Goal: Task Accomplishment & Management: Use online tool/utility

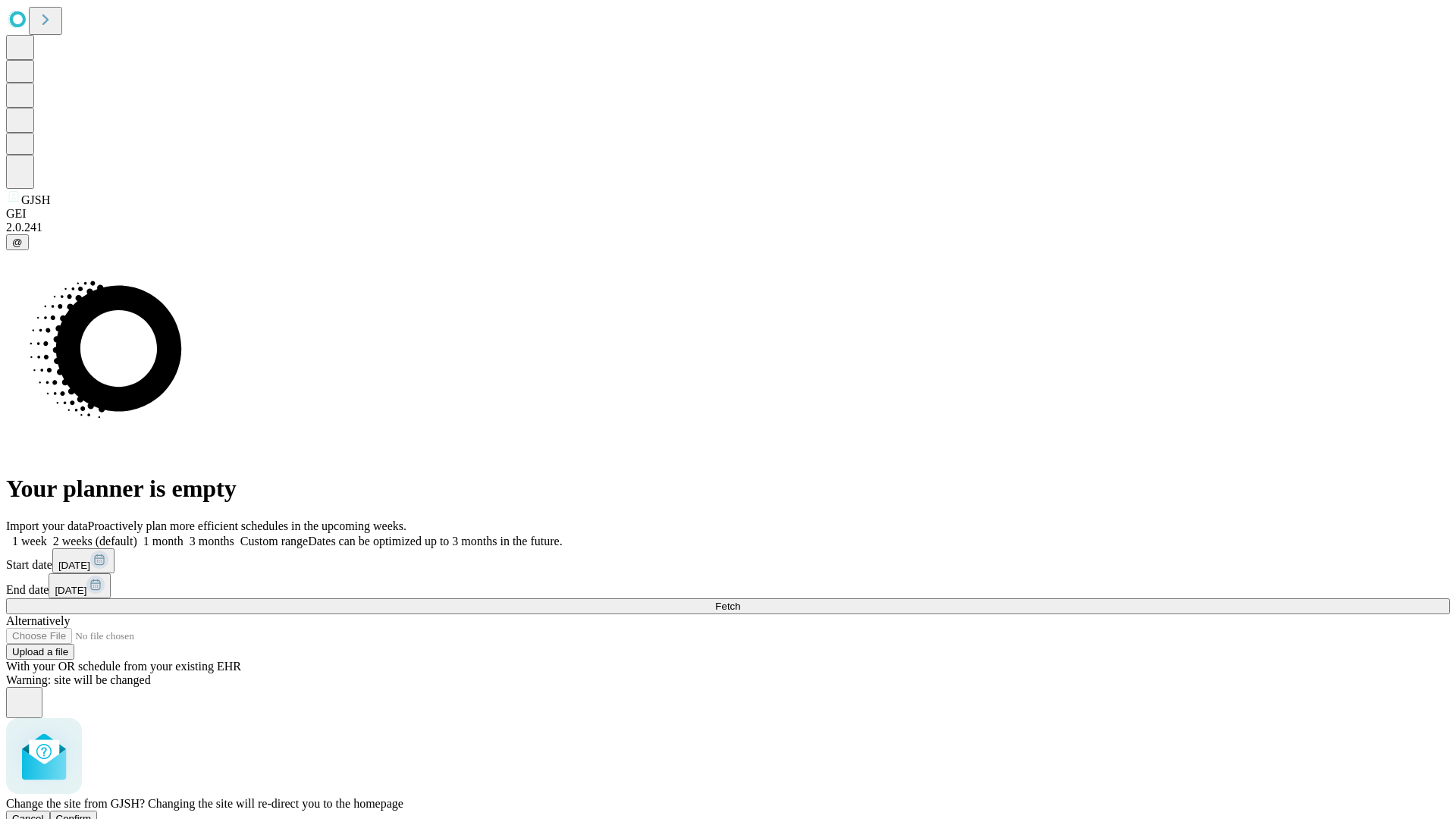
click at [92, 813] on span "Confirm" at bounding box center [74, 818] width 36 height 12
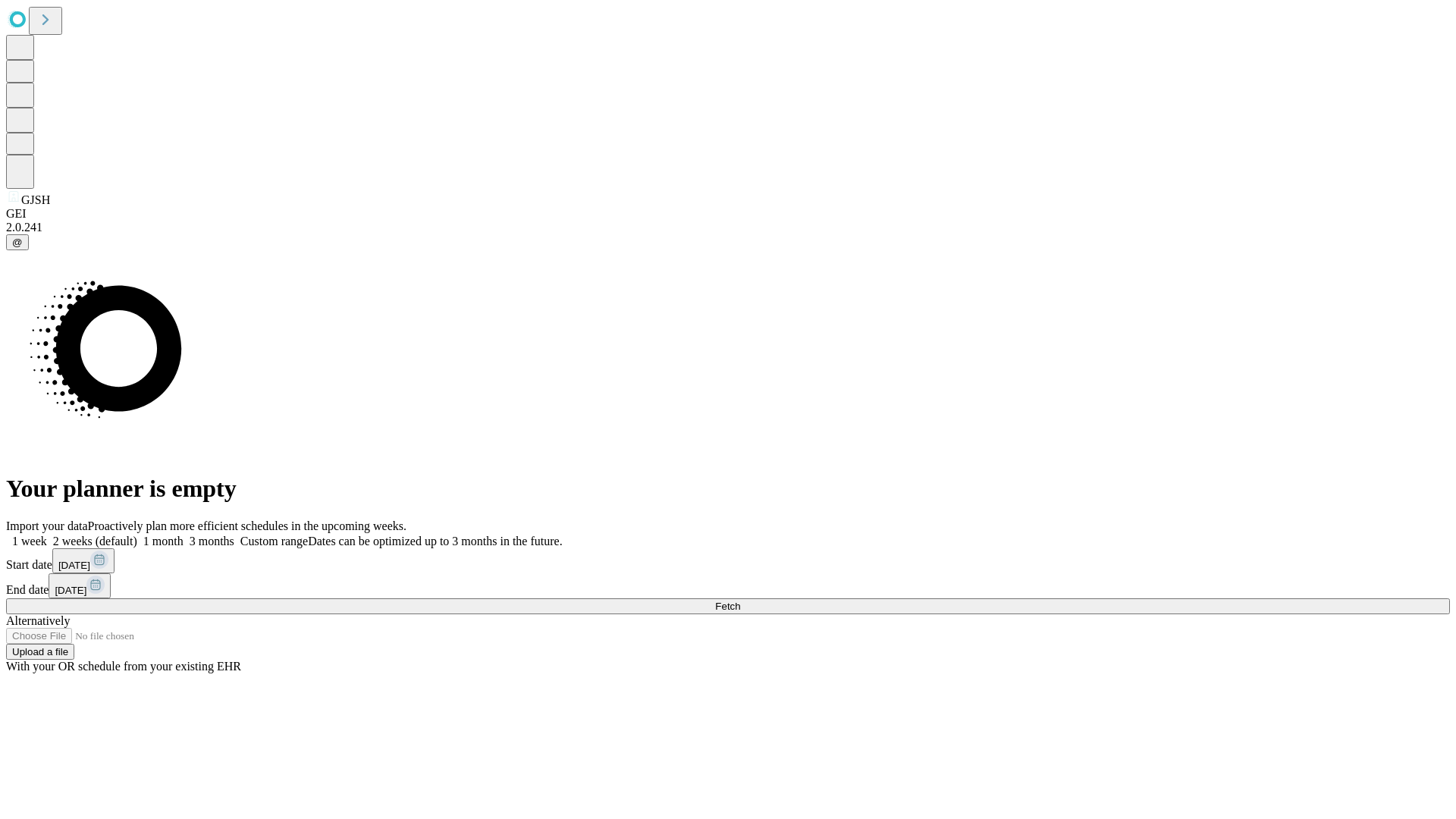
click at [138, 534] on label "2 weeks (default)" at bounding box center [92, 540] width 90 height 13
click at [740, 600] on span "Fetch" at bounding box center [727, 606] width 25 height 12
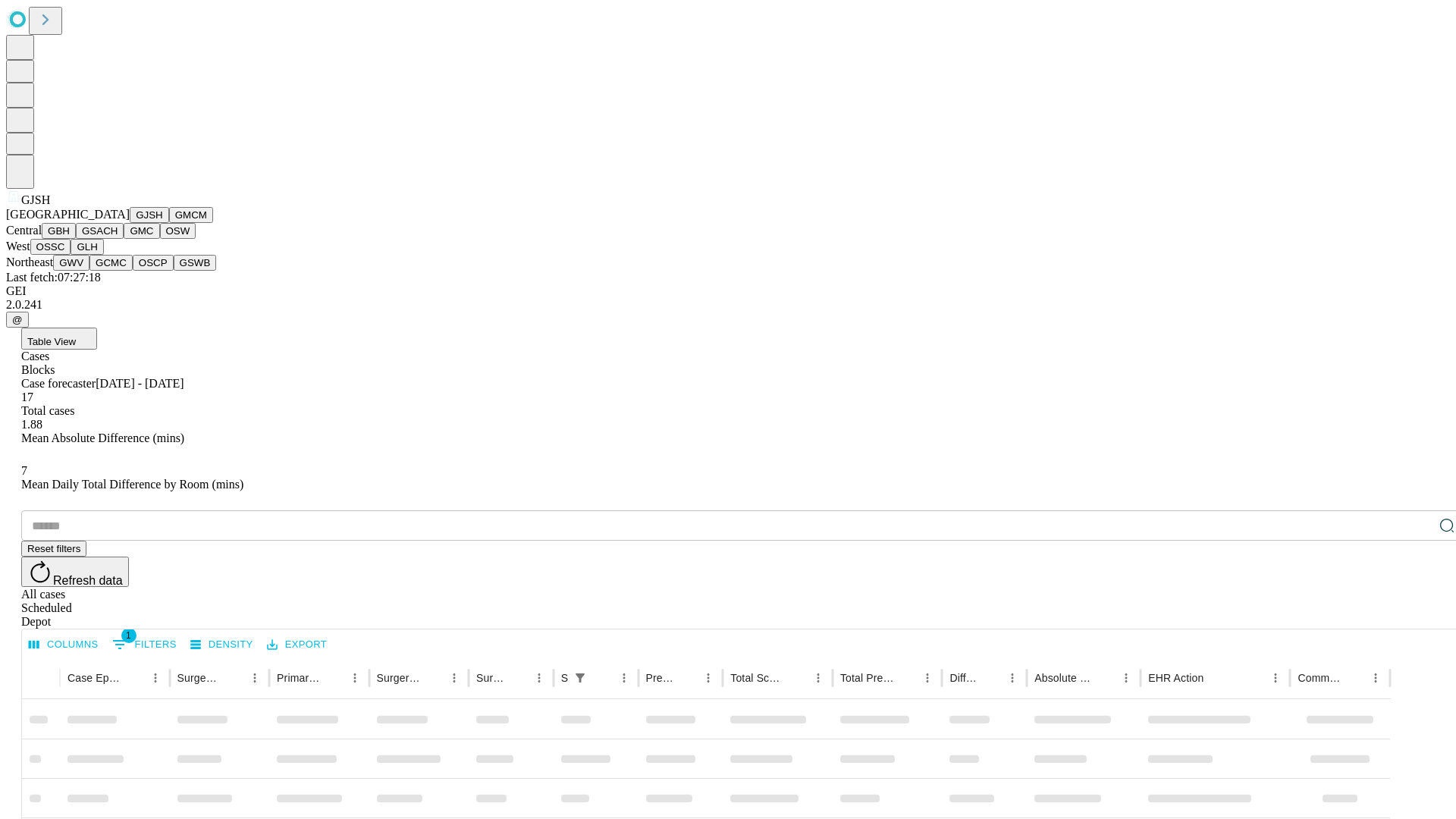
click at [169, 223] on button "GMCM" at bounding box center [190, 215] width 44 height 16
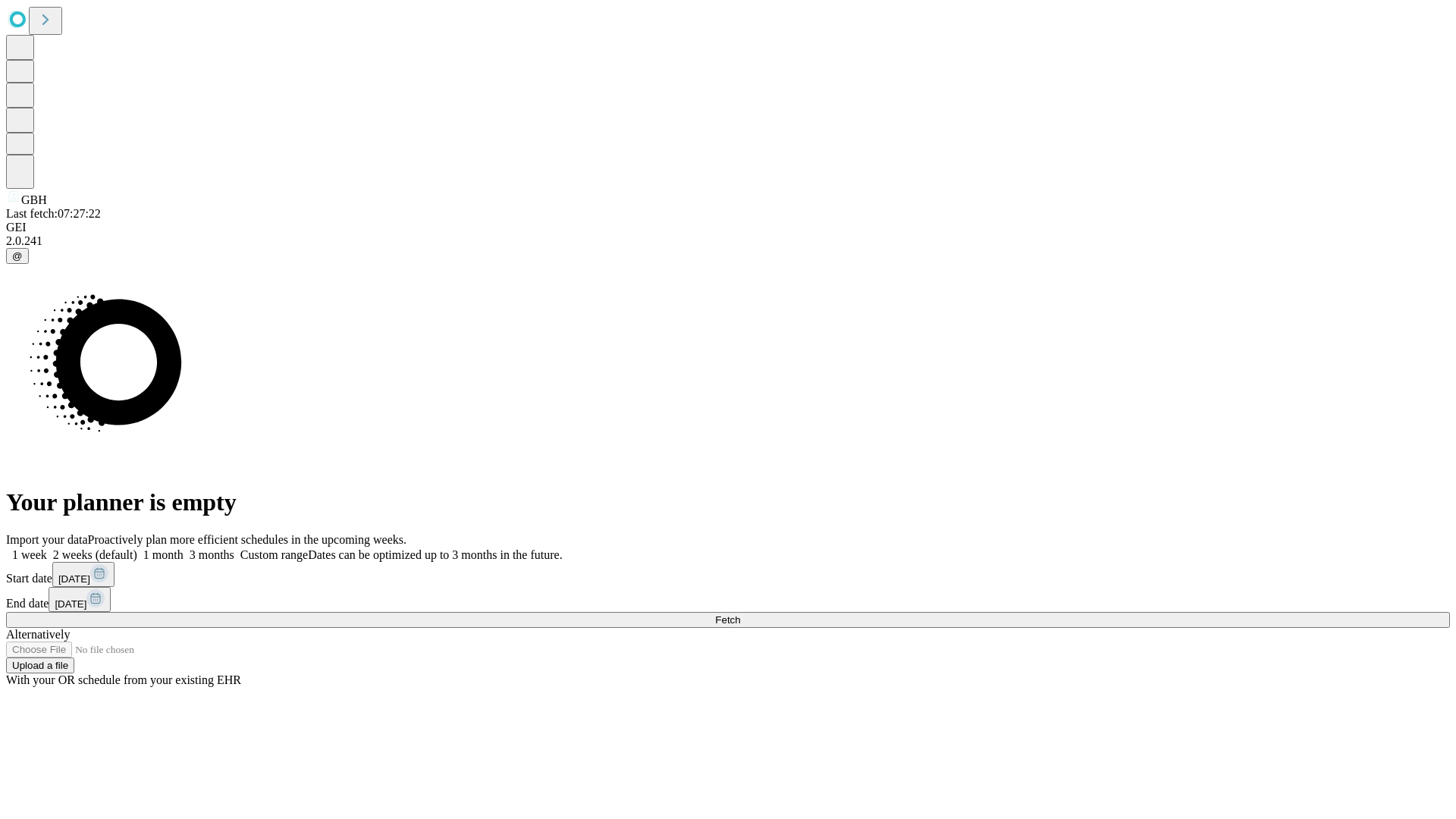
click at [138, 548] on label "2 weeks (default)" at bounding box center [92, 555] width 90 height 13
click at [740, 614] on span "Fetch" at bounding box center [727, 620] width 25 height 12
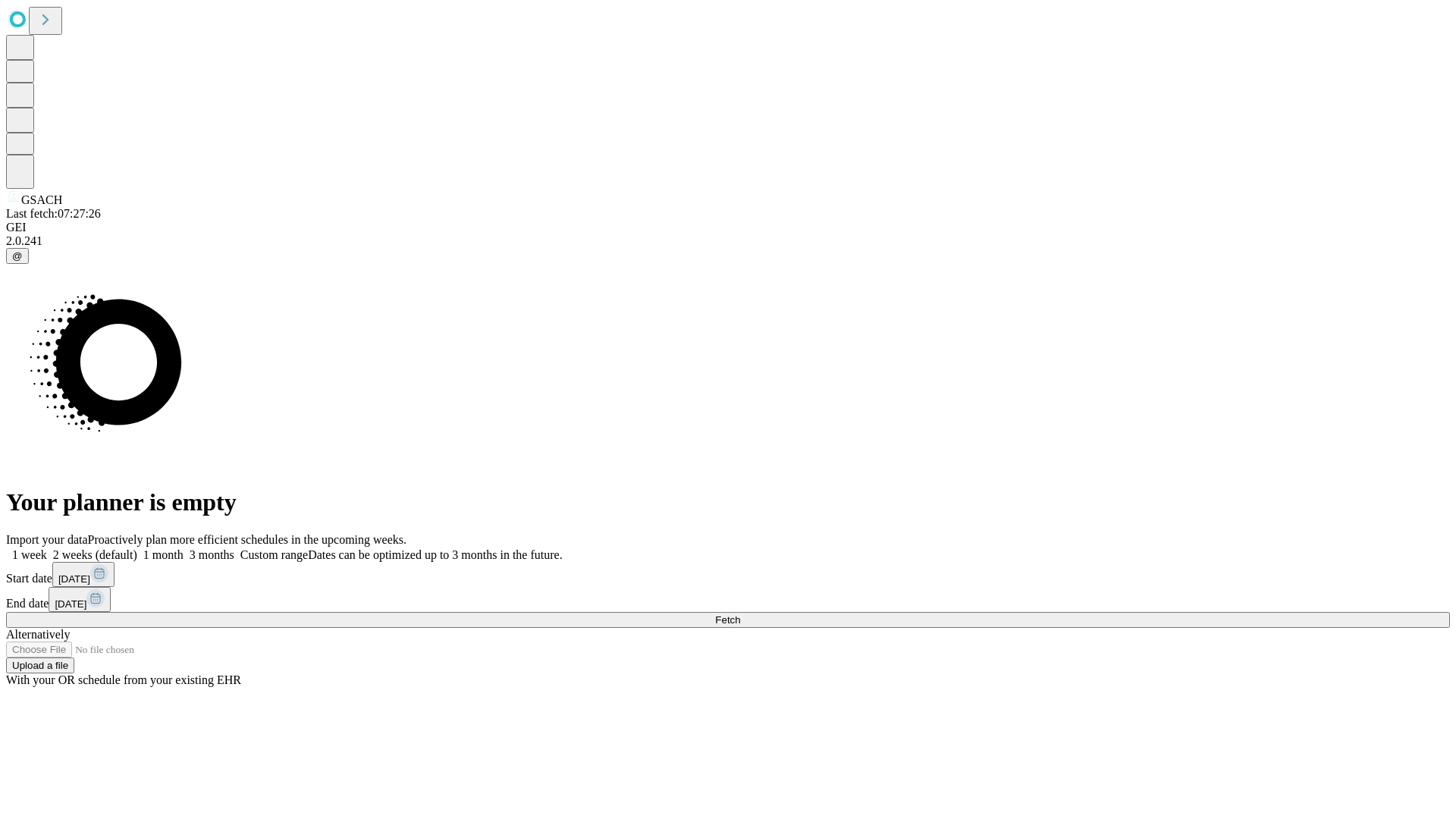
click at [138, 548] on label "2 weeks (default)" at bounding box center [92, 555] width 90 height 13
click at [740, 614] on span "Fetch" at bounding box center [727, 620] width 25 height 12
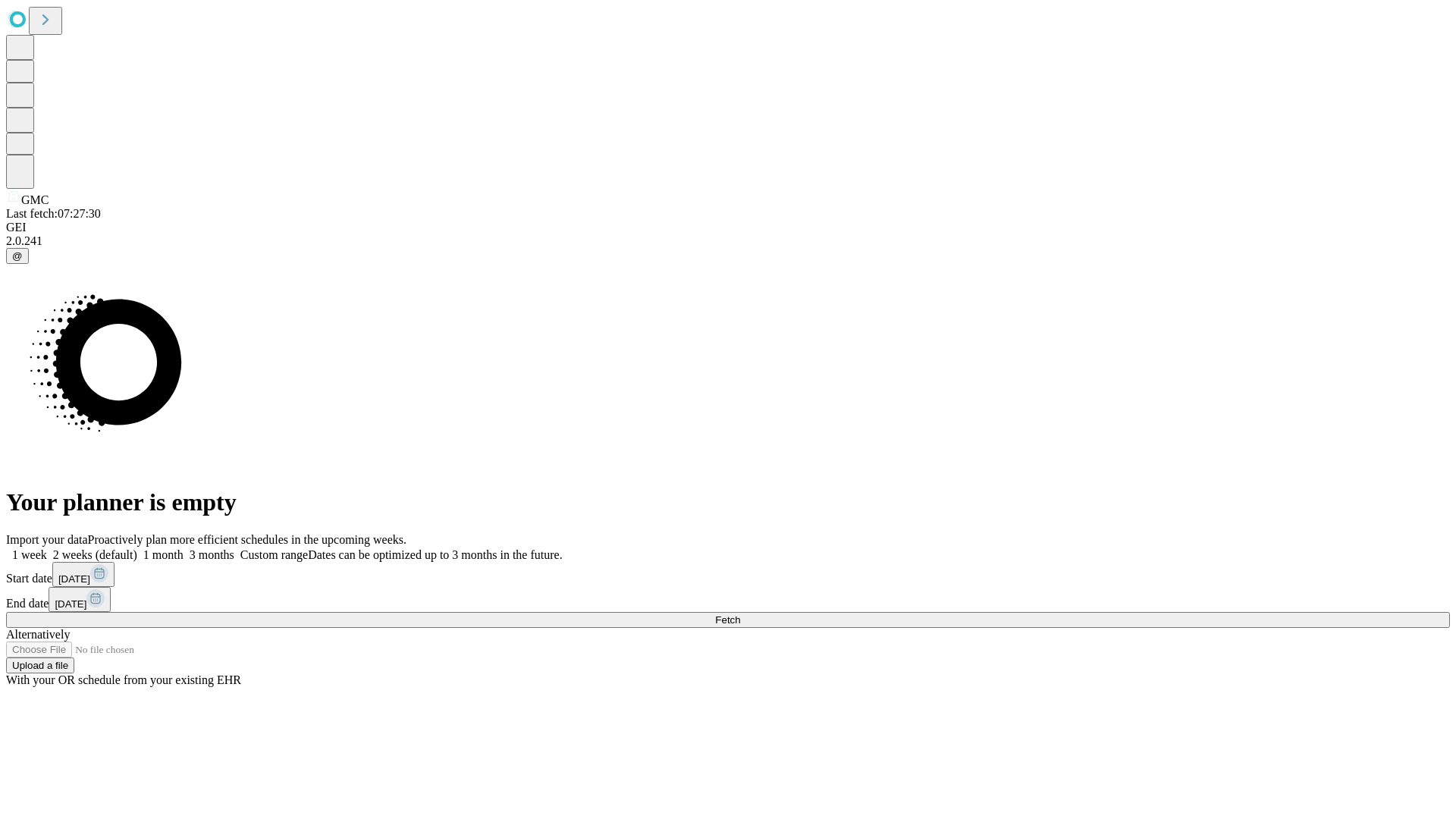
click at [138, 548] on label "2 weeks (default)" at bounding box center [92, 555] width 90 height 13
click at [740, 614] on span "Fetch" at bounding box center [727, 620] width 25 height 12
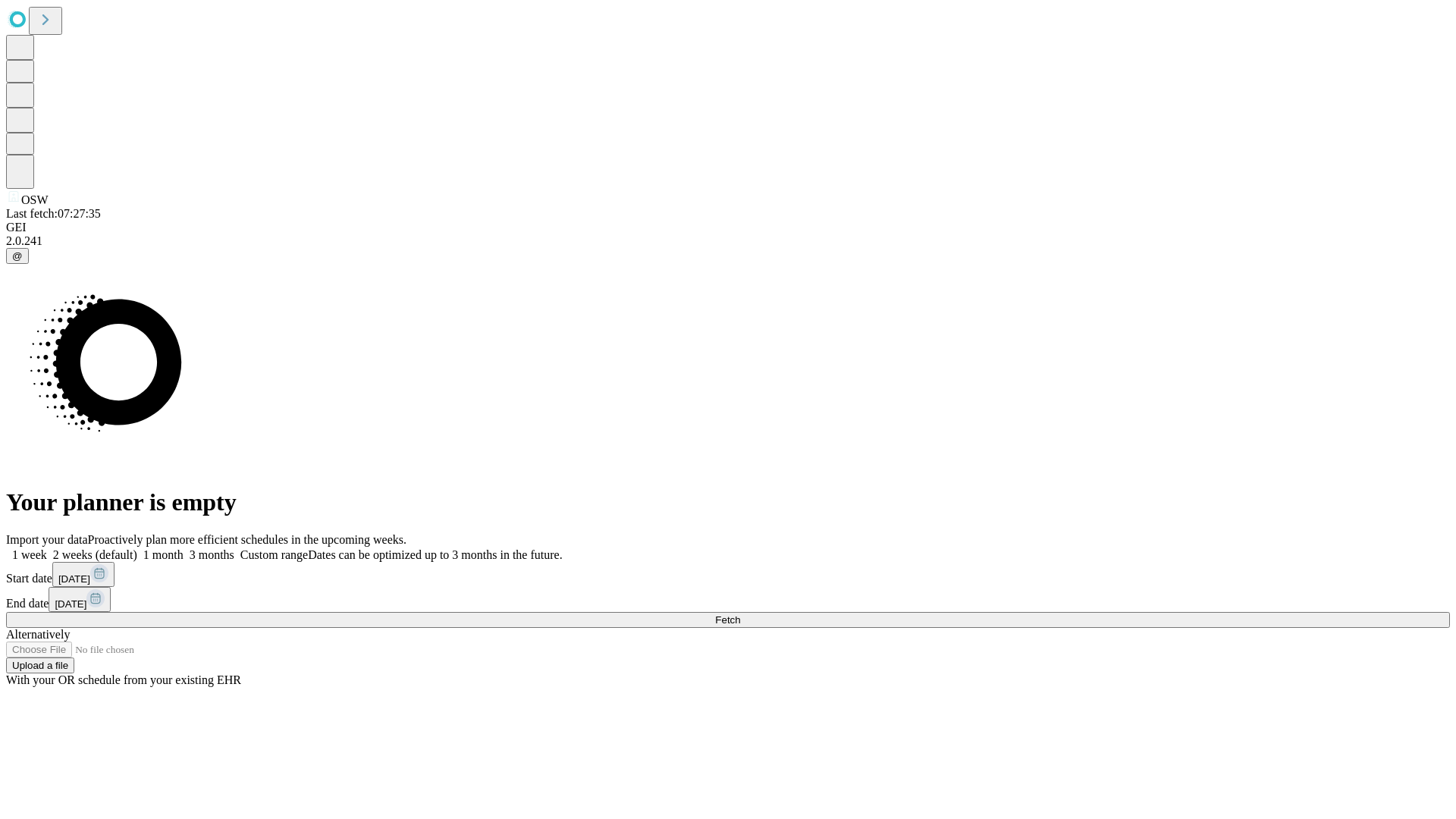
click at [138, 548] on label "2 weeks (default)" at bounding box center [92, 555] width 90 height 13
click at [740, 614] on span "Fetch" at bounding box center [727, 620] width 25 height 12
click at [138, 548] on label "2 weeks (default)" at bounding box center [92, 555] width 90 height 13
click at [740, 614] on span "Fetch" at bounding box center [727, 620] width 25 height 12
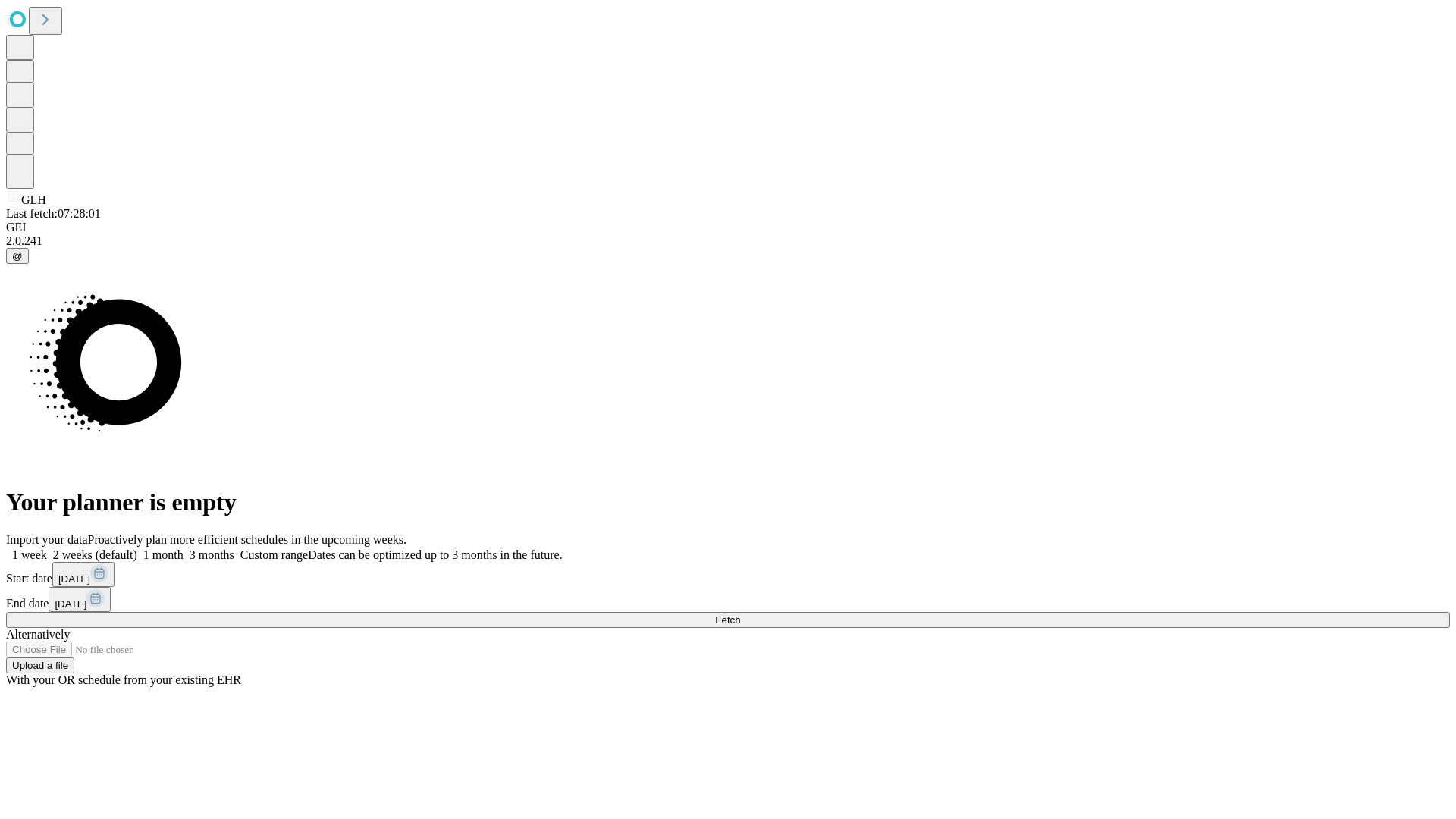
click at [138, 548] on label "2 weeks (default)" at bounding box center [92, 555] width 90 height 13
click at [740, 614] on span "Fetch" at bounding box center [727, 620] width 25 height 12
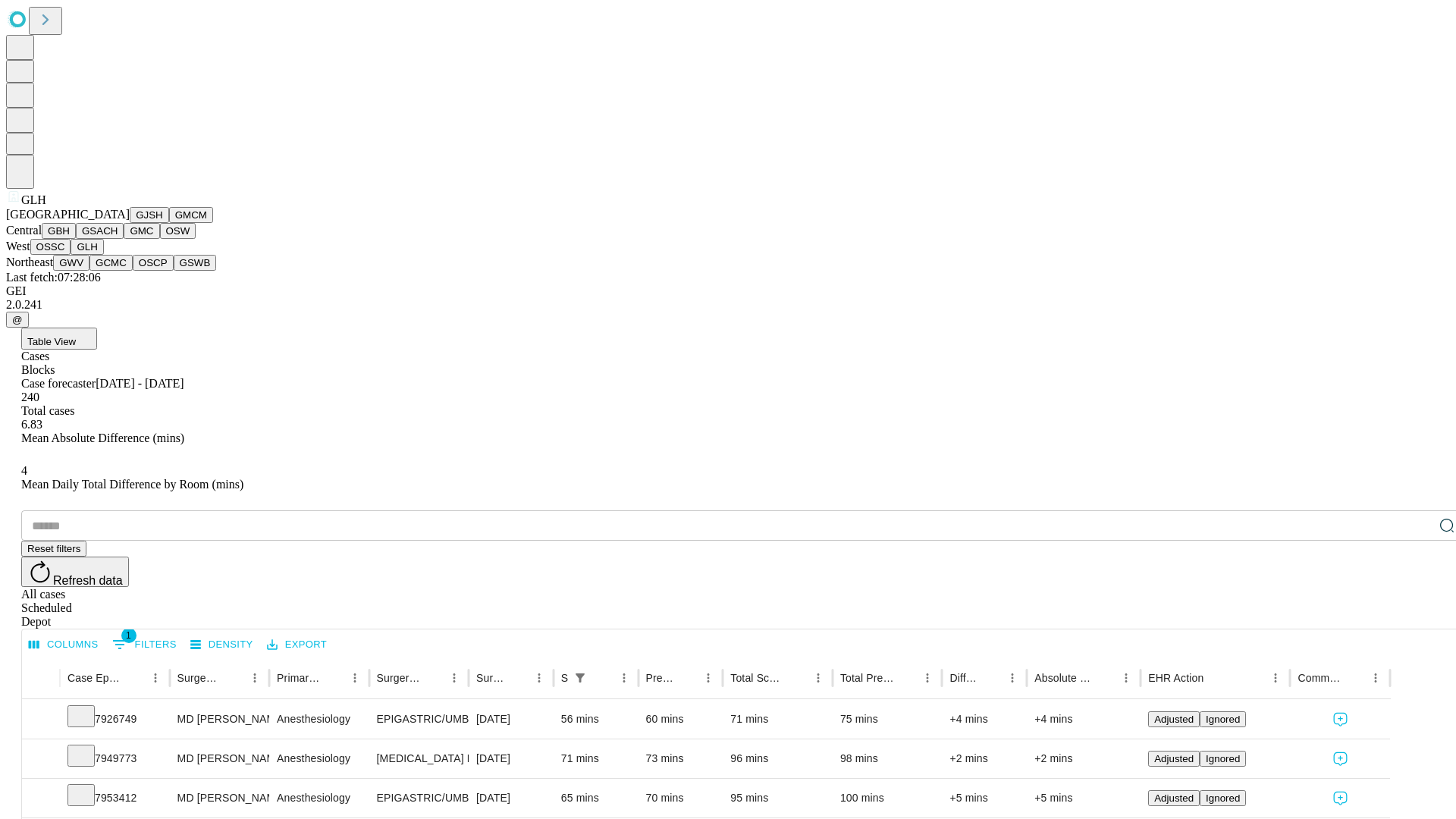
click at [89, 271] on button "GWV" at bounding box center [71, 263] width 37 height 16
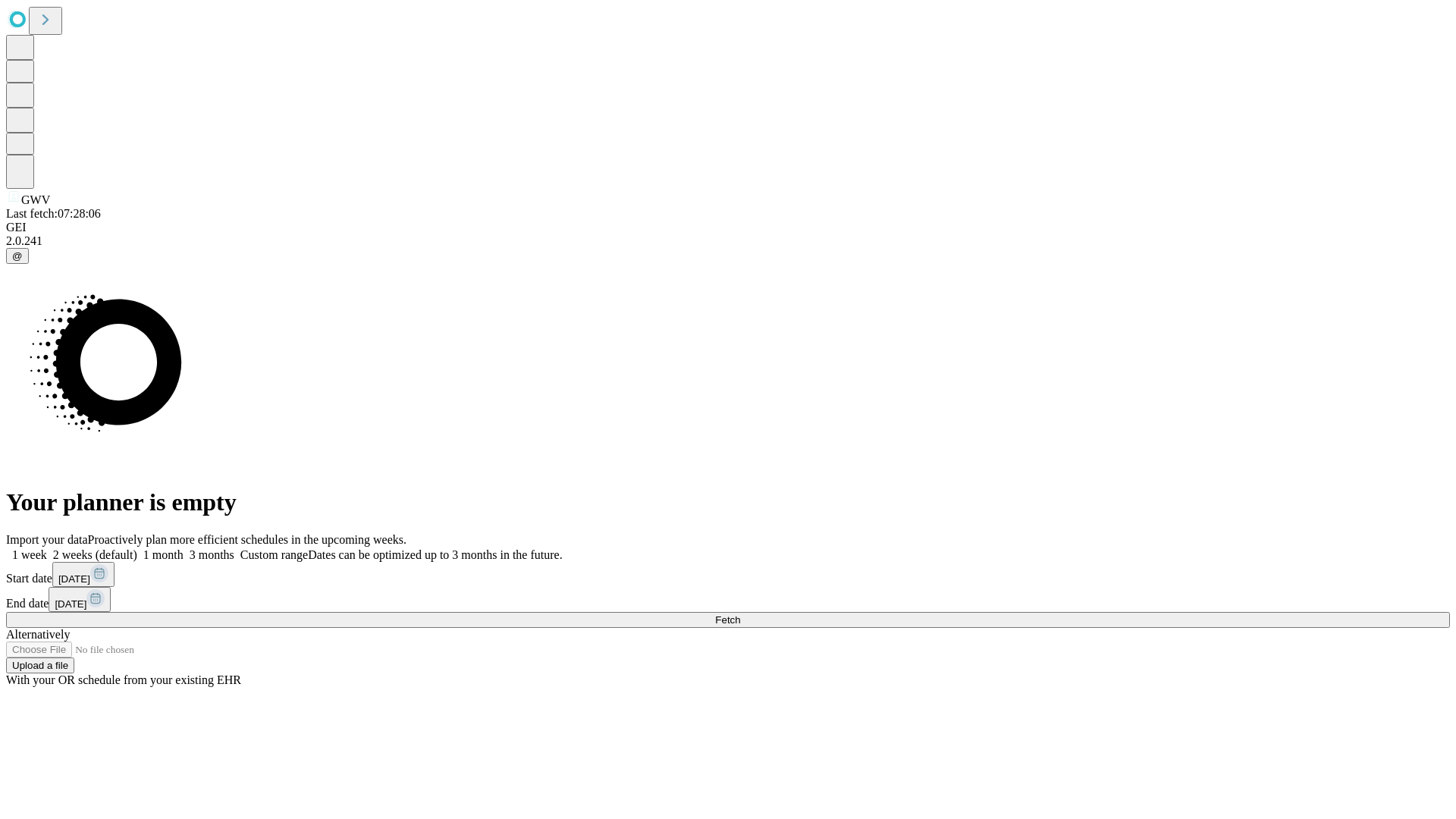
click at [138, 548] on label "2 weeks (default)" at bounding box center [92, 555] width 90 height 13
click at [740, 614] on span "Fetch" at bounding box center [727, 620] width 25 height 12
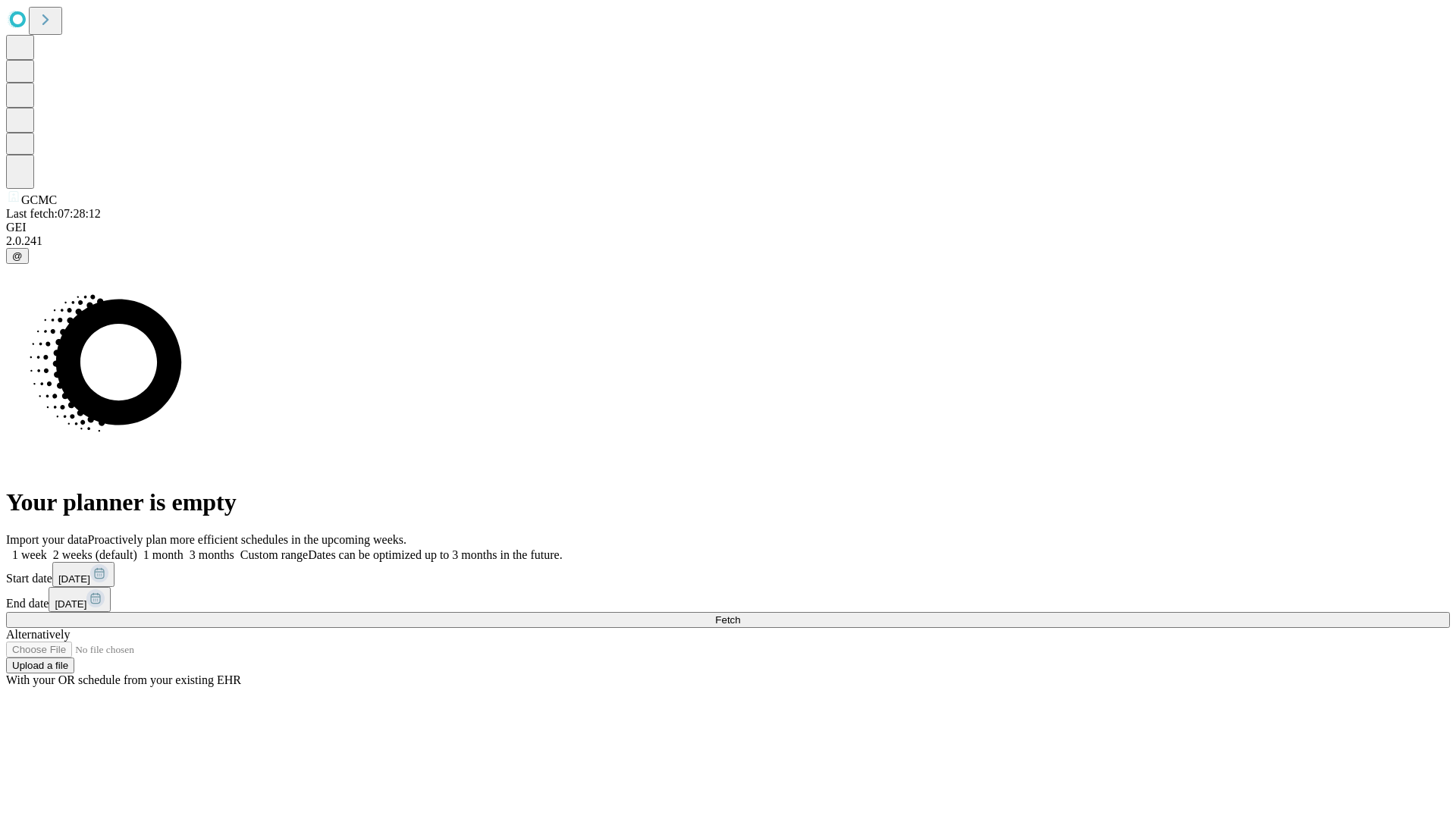
click at [138, 548] on label "2 weeks (default)" at bounding box center [92, 555] width 90 height 13
click at [740, 614] on span "Fetch" at bounding box center [727, 620] width 25 height 12
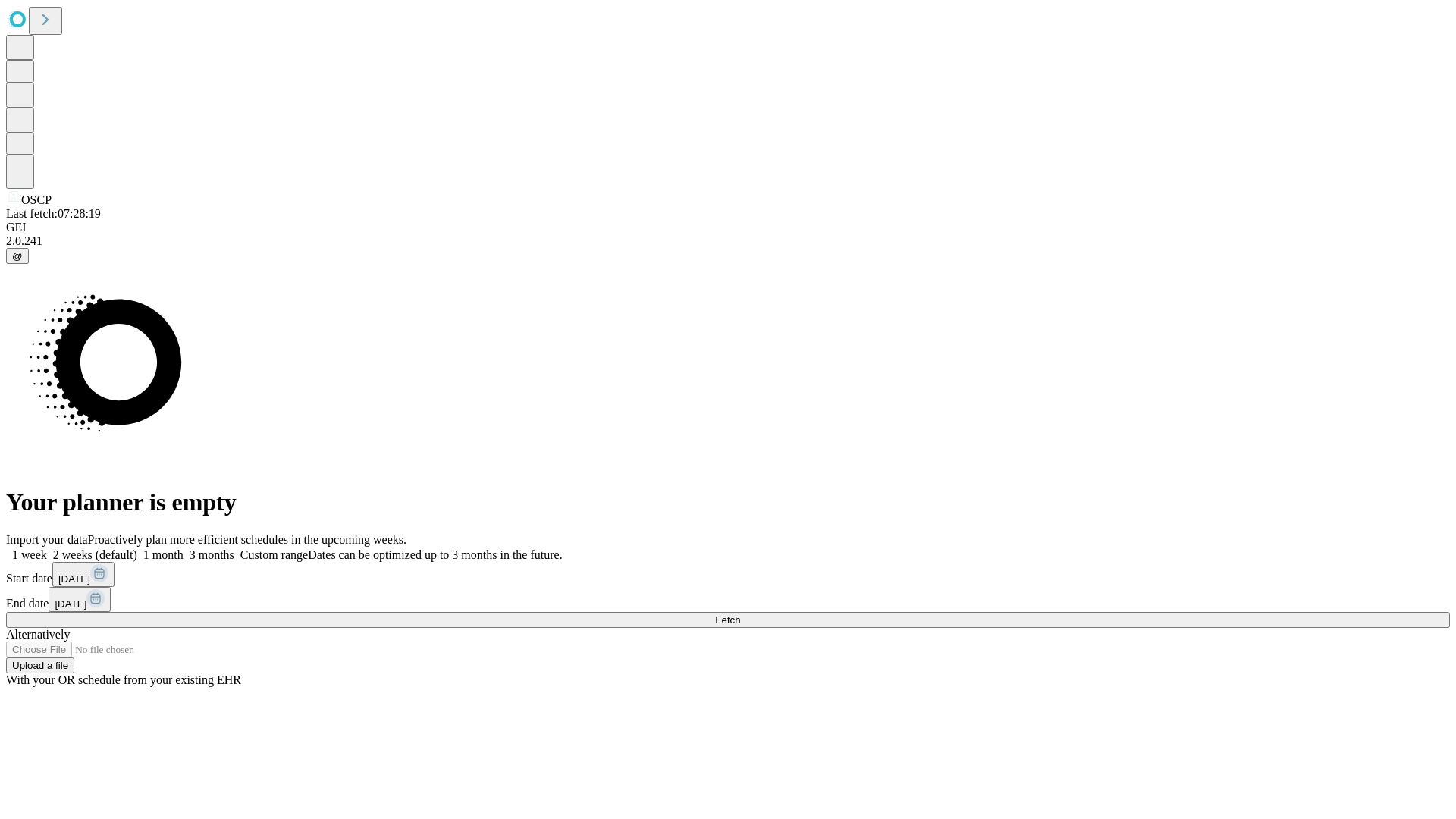
click at [138, 548] on label "2 weeks (default)" at bounding box center [92, 555] width 90 height 13
click at [740, 614] on span "Fetch" at bounding box center [727, 620] width 25 height 12
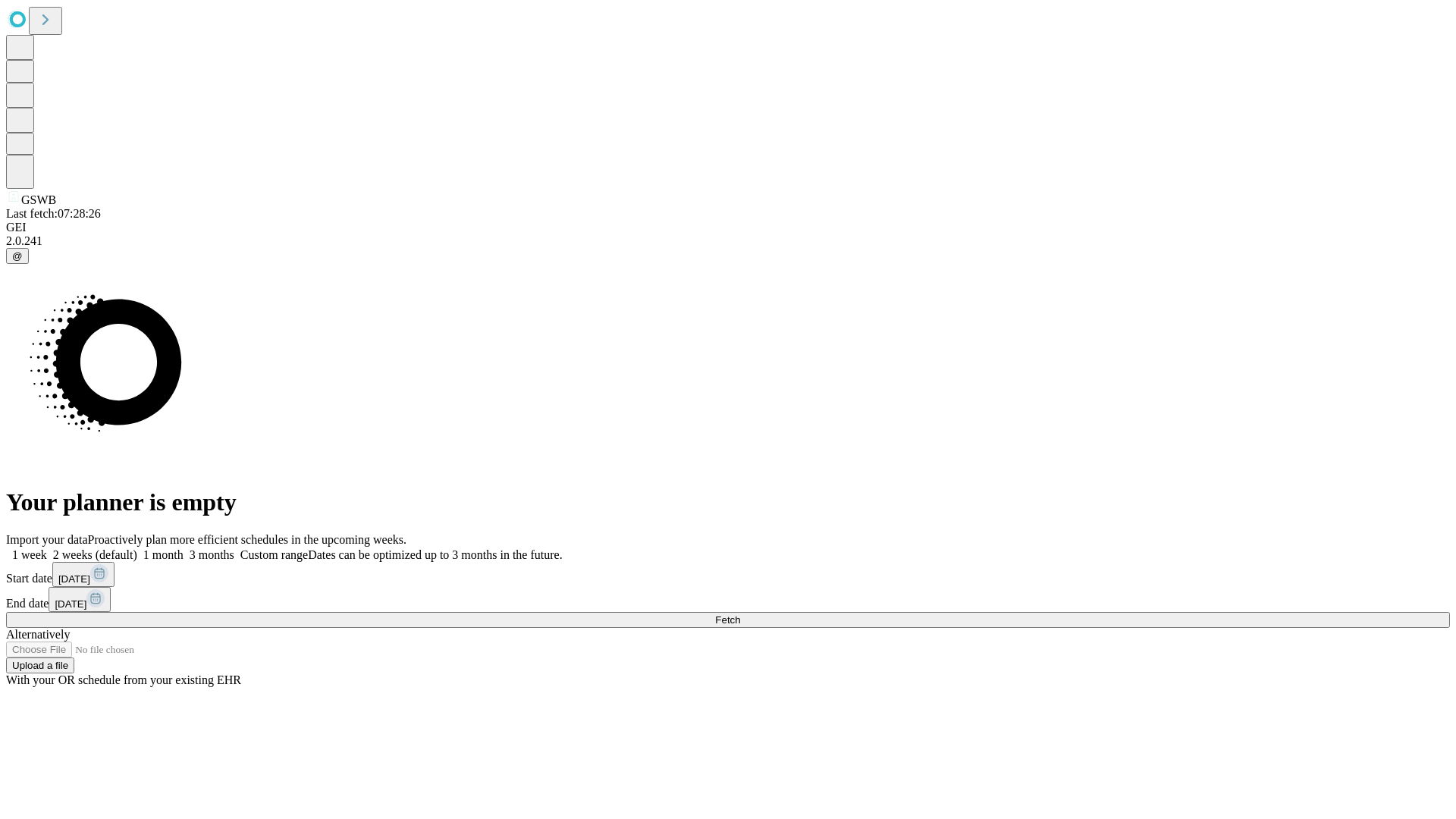
click at [138, 548] on label "2 weeks (default)" at bounding box center [92, 555] width 90 height 13
click at [740, 614] on span "Fetch" at bounding box center [727, 620] width 25 height 12
